Goal: Information Seeking & Learning: Understand process/instructions

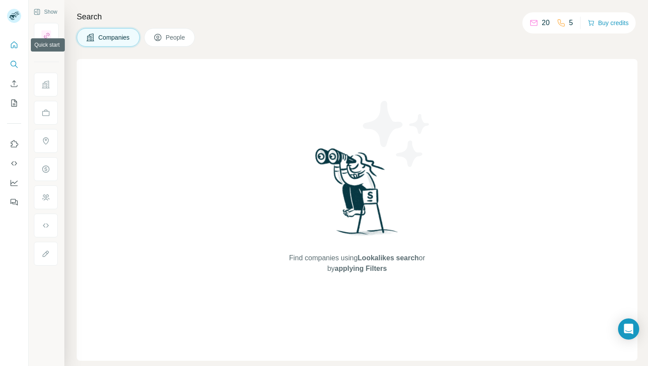
click at [17, 48] on icon "Quick start" at bounding box center [14, 45] width 9 height 9
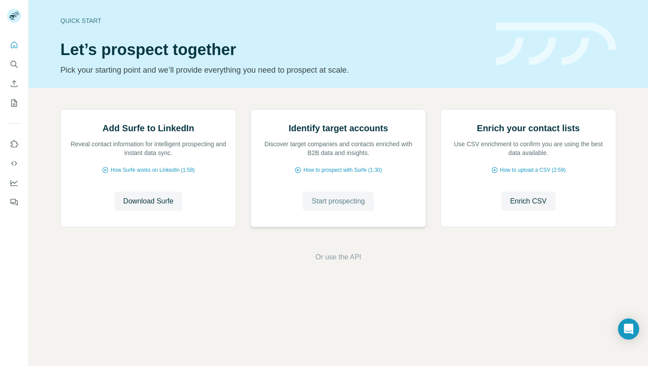
click at [353, 207] on span "Start prospecting" at bounding box center [337, 201] width 53 height 11
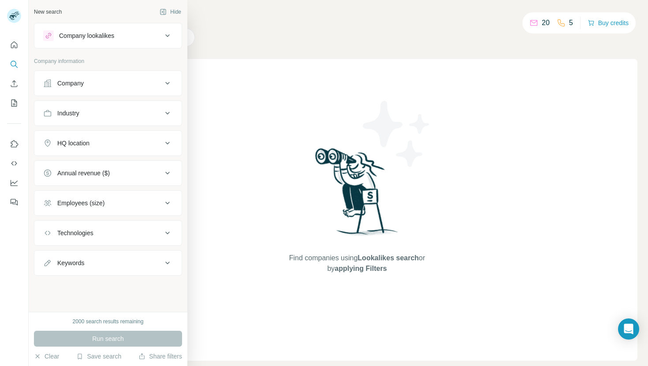
click at [68, 81] on div "Company" at bounding box center [70, 83] width 26 height 9
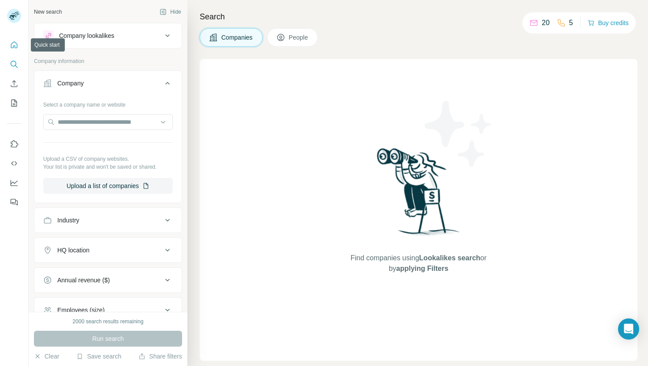
click at [14, 46] on icon "Quick start" at bounding box center [14, 44] width 7 height 7
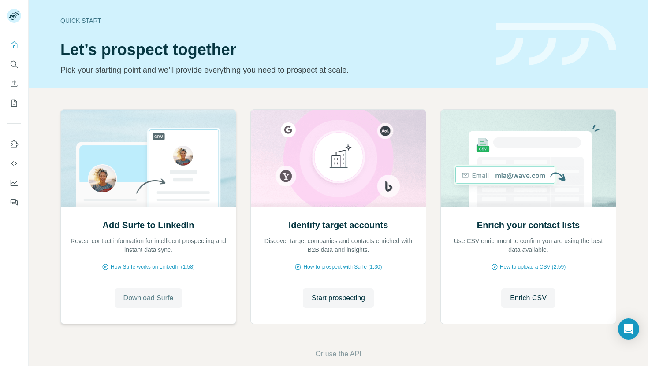
click at [156, 303] on span "Download Surfe" at bounding box center [148, 298] width 50 height 11
